Goal: Transaction & Acquisition: Purchase product/service

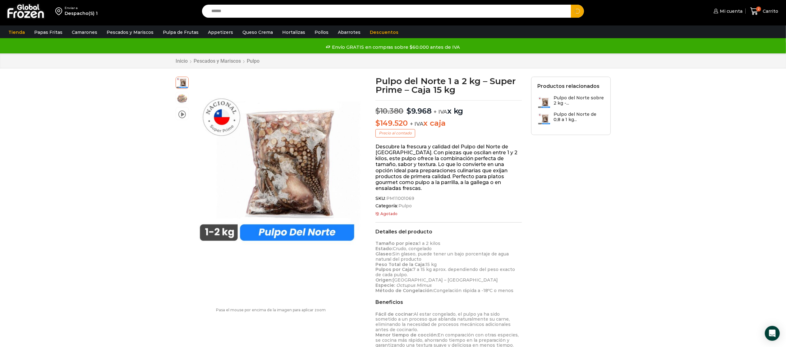
type input "******"
click at [571, 5] on button "Search" at bounding box center [577, 11] width 13 height 13
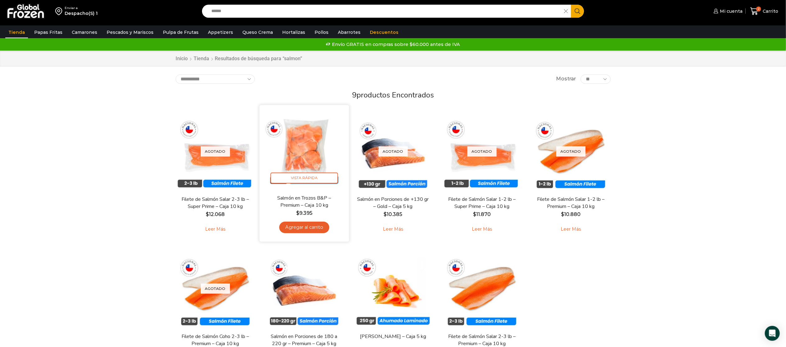
click at [314, 149] on img at bounding box center [304, 150] width 80 height 80
